Goal: Information Seeking & Learning: Learn about a topic

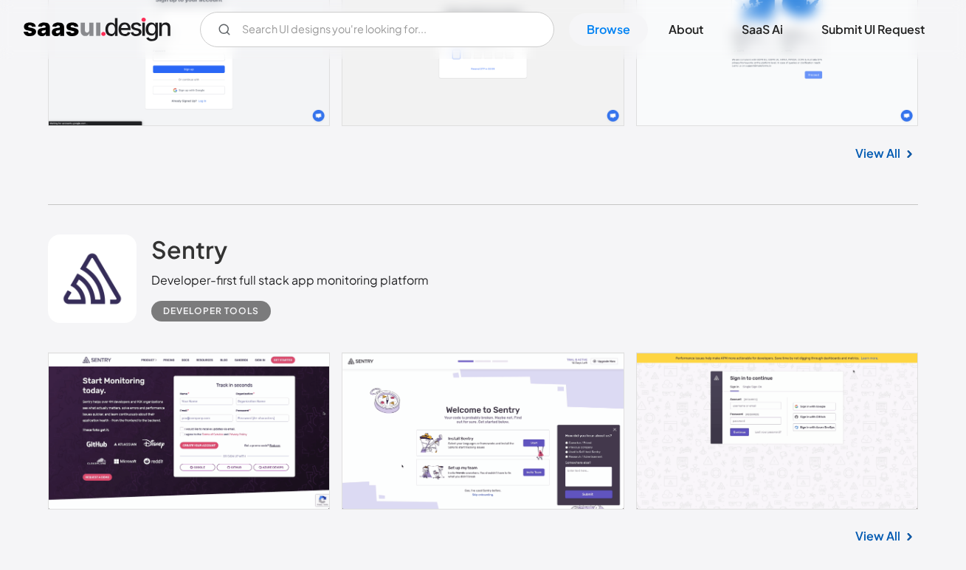
scroll to position [18341, 0]
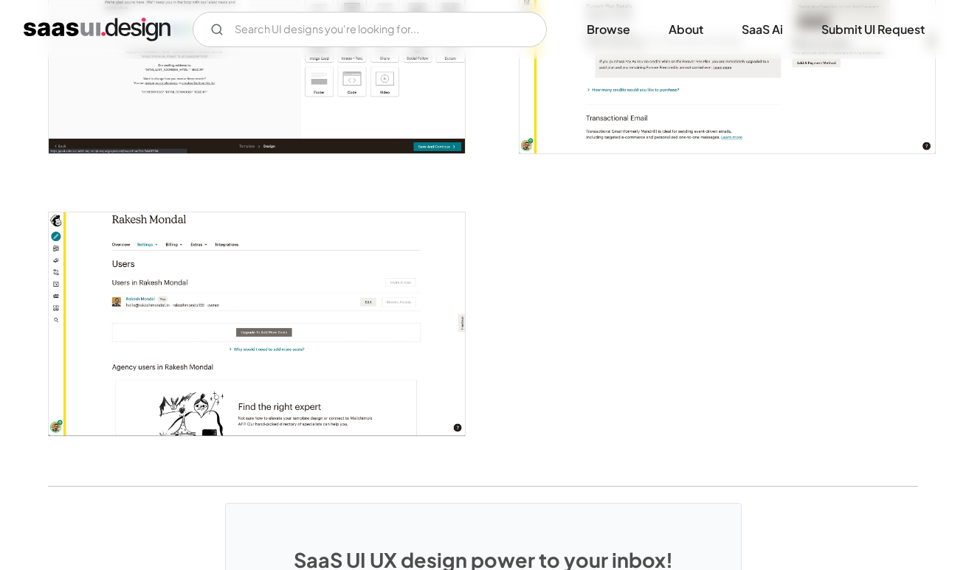
scroll to position [3530, 0]
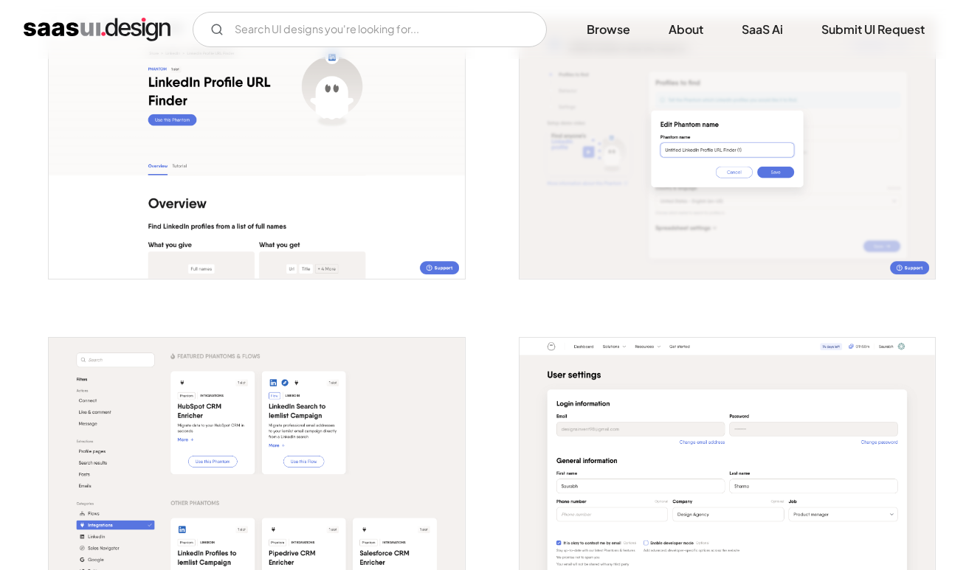
scroll to position [1529, 0]
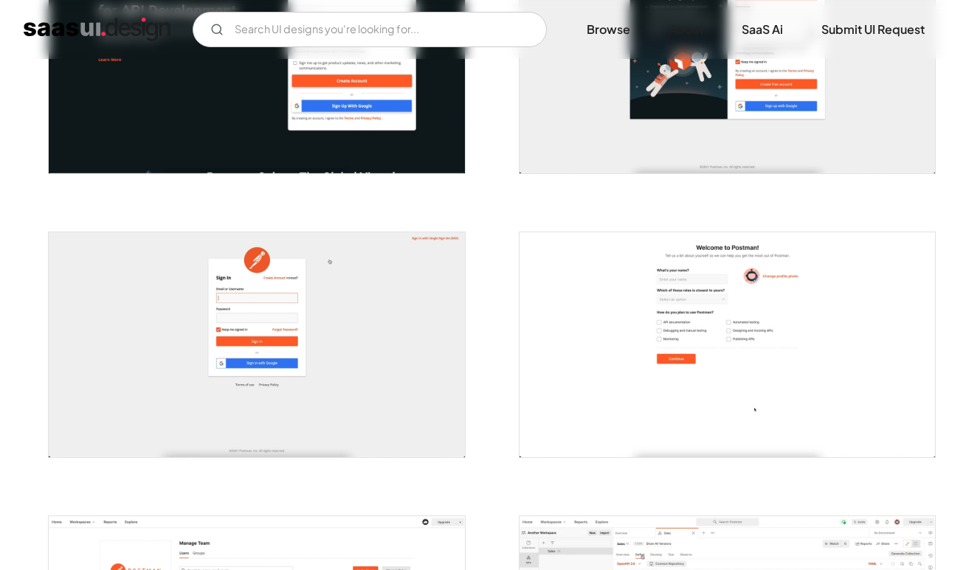
scroll to position [261, 0]
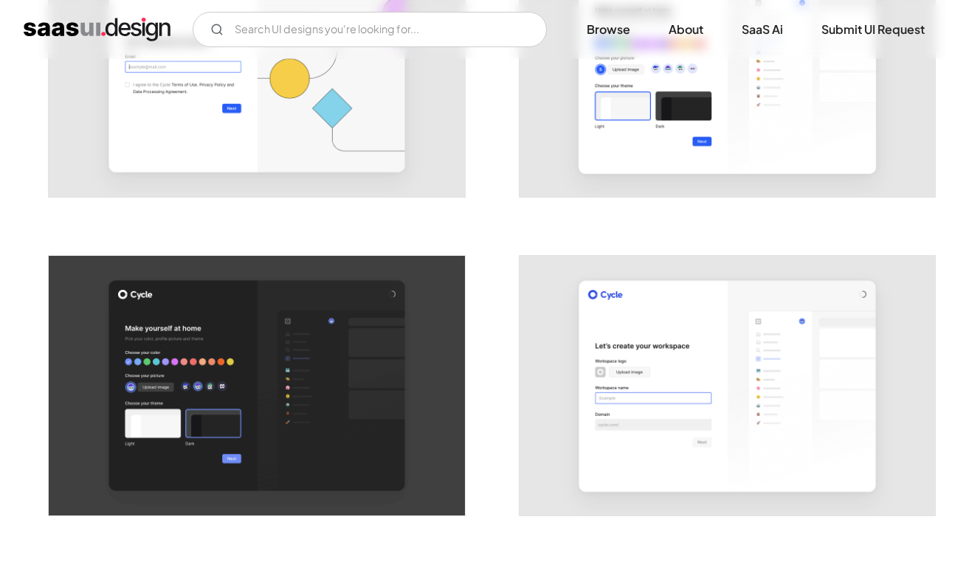
scroll to position [514, 0]
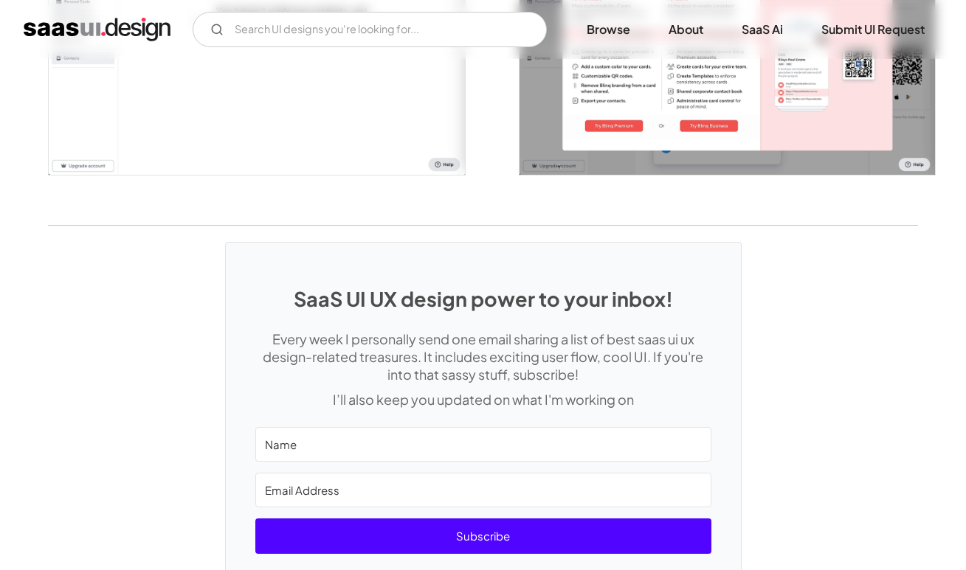
scroll to position [3023, 0]
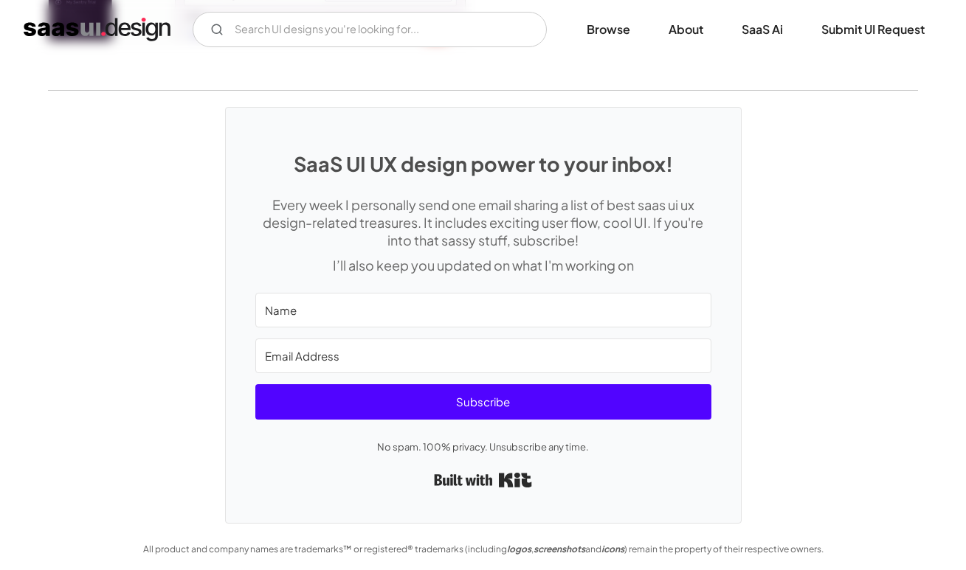
scroll to position [4000, 0]
